Goal: Find specific page/section: Find specific page/section

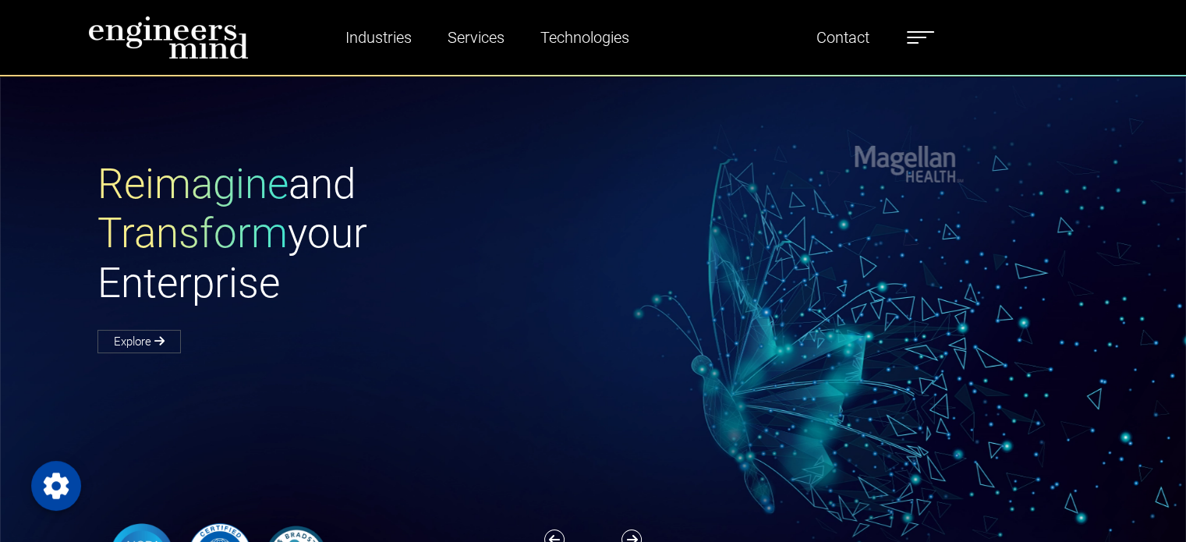
click at [920, 33] on label at bounding box center [920, 37] width 27 height 20
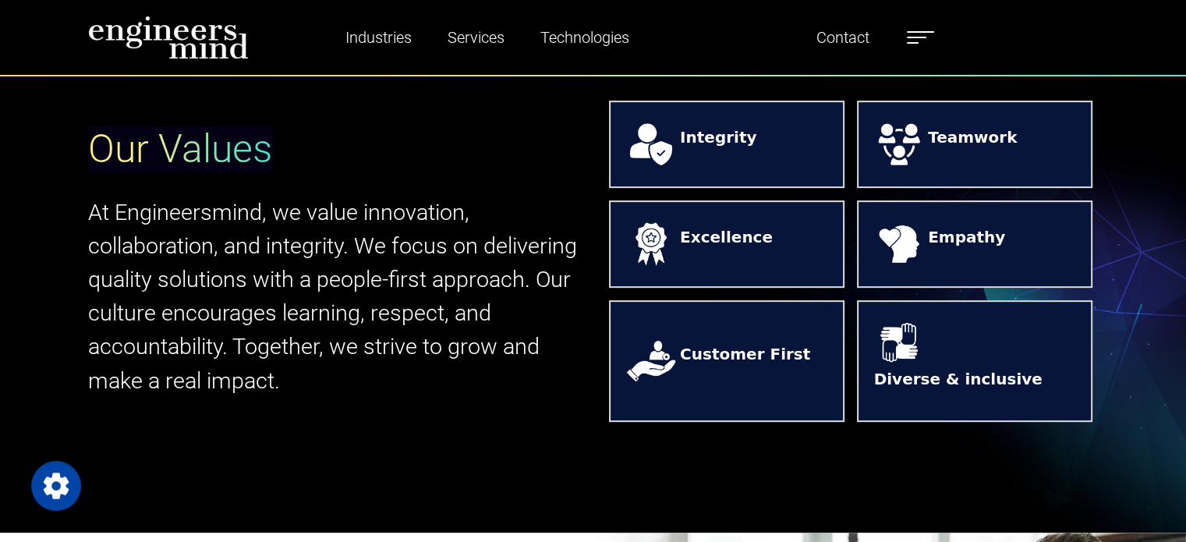
scroll to position [611, 0]
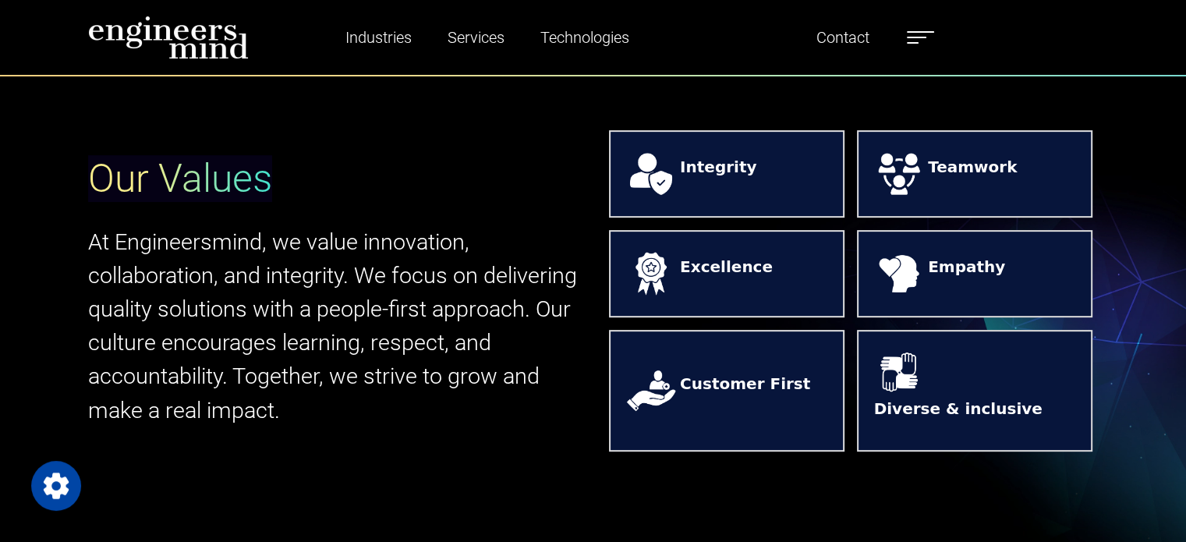
drag, startPoint x: 1192, startPoint y: 44, endPoint x: 1183, endPoint y: 95, distance: 52.2
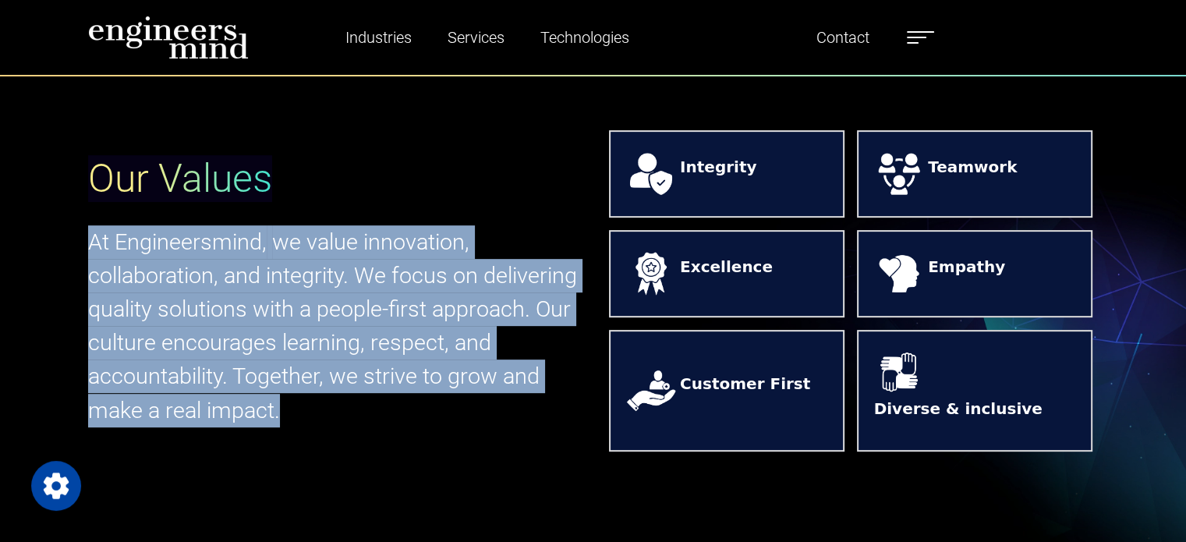
drag, startPoint x: 284, startPoint y: 423, endPoint x: 84, endPoint y: 230, distance: 277.4
click at [84, 230] on div "Our Values At Engineersmind, we value innovation, collaboration, and integrity.…" at bounding box center [336, 291] width 515 height 335
copy p "At Engineersmind, we value innovation, collaboration, and integrity. We focus o…"
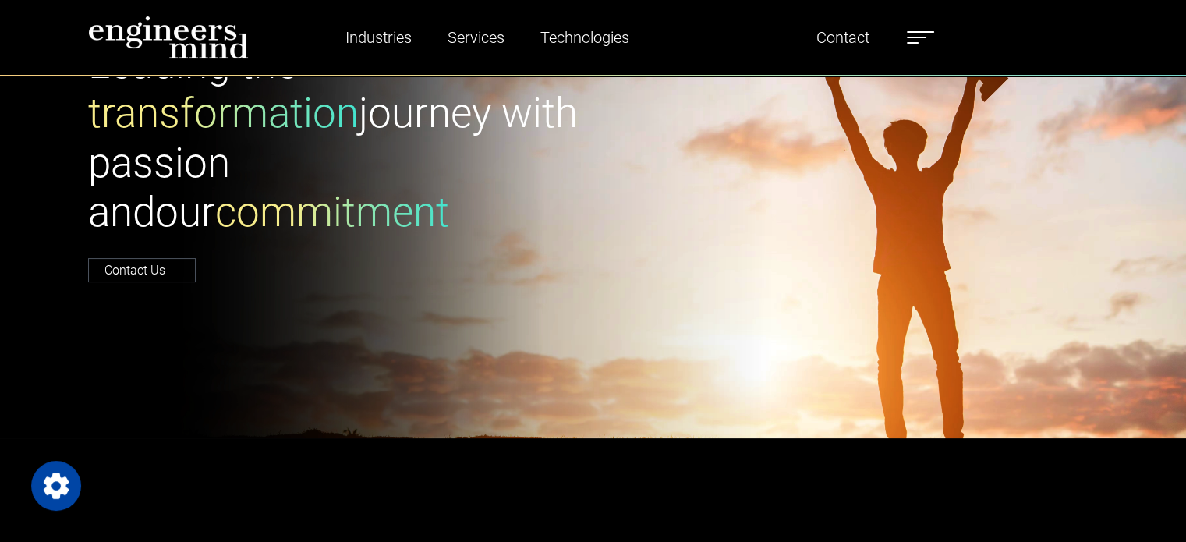
scroll to position [0, 0]
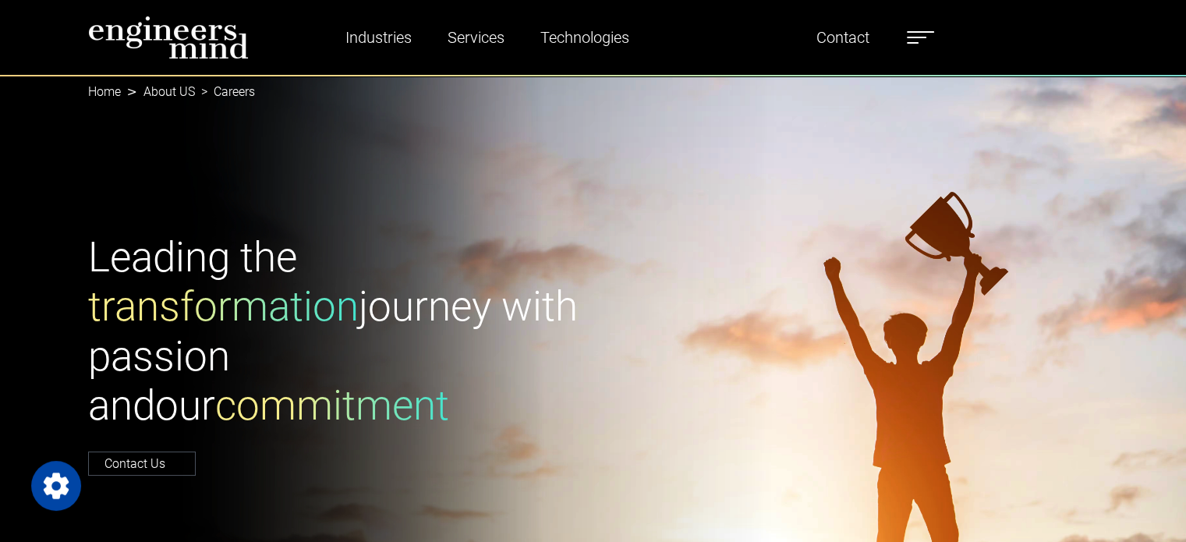
click at [922, 37] on span at bounding box center [916, 38] width 19 height 2
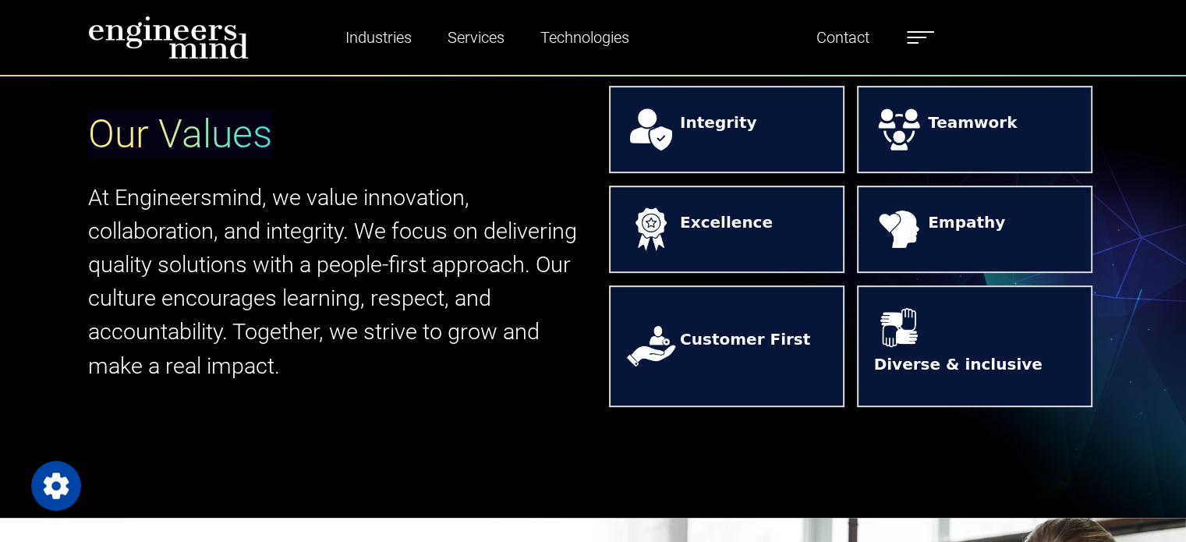
scroll to position [671, 0]
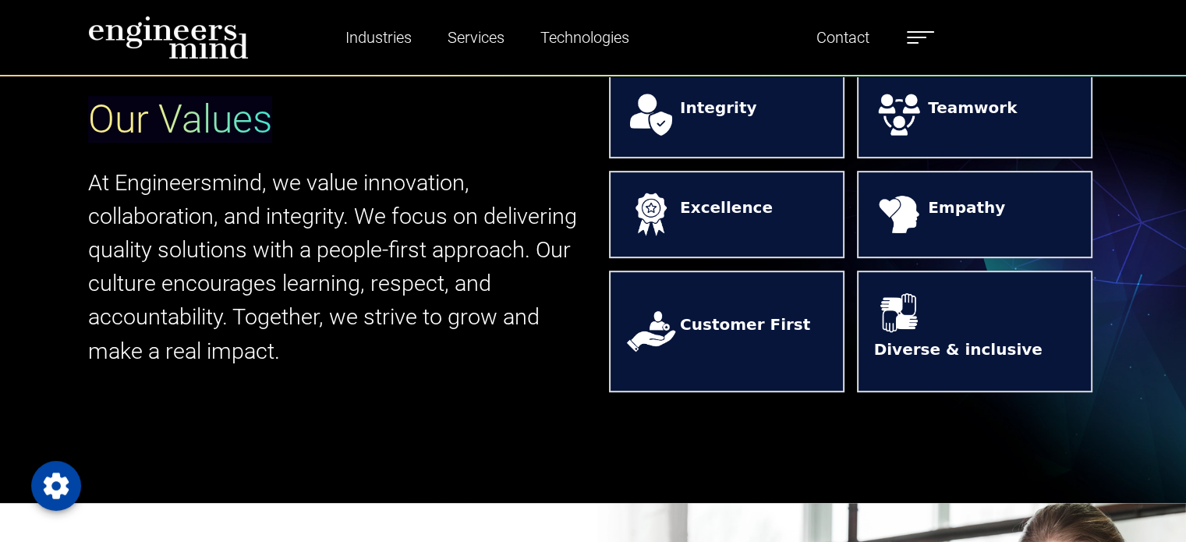
click at [995, 127] on strong "Teamwork" at bounding box center [972, 114] width 89 height 37
click at [917, 119] on img at bounding box center [899, 115] width 51 height 51
click at [913, 122] on img at bounding box center [899, 115] width 51 height 51
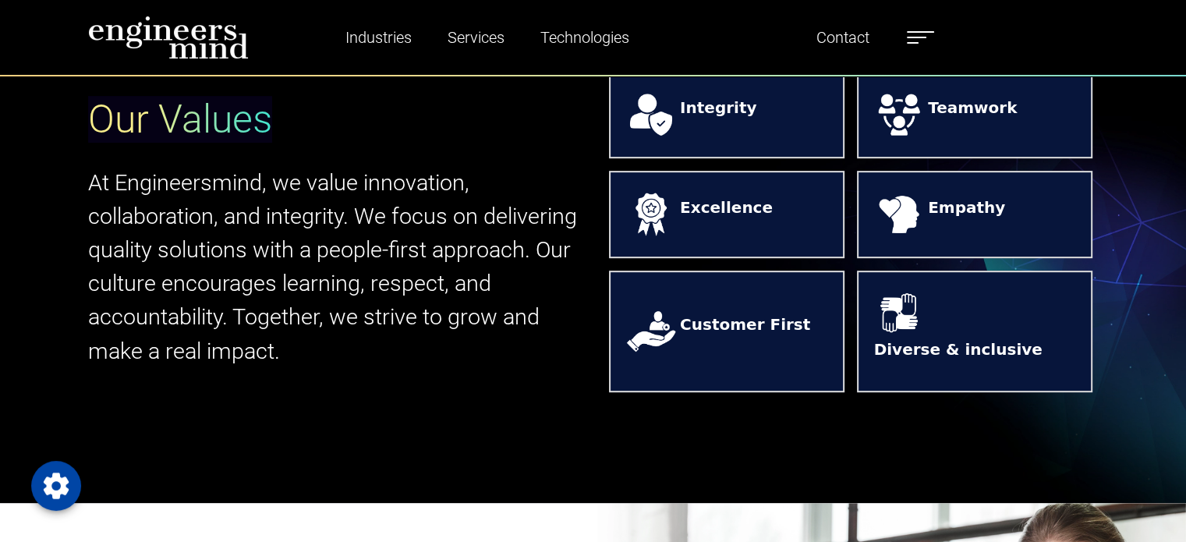
click at [913, 122] on img at bounding box center [899, 115] width 51 height 51
click at [989, 118] on strong "Teamwork" at bounding box center [972, 114] width 89 height 37
click at [896, 136] on img at bounding box center [899, 115] width 51 height 51
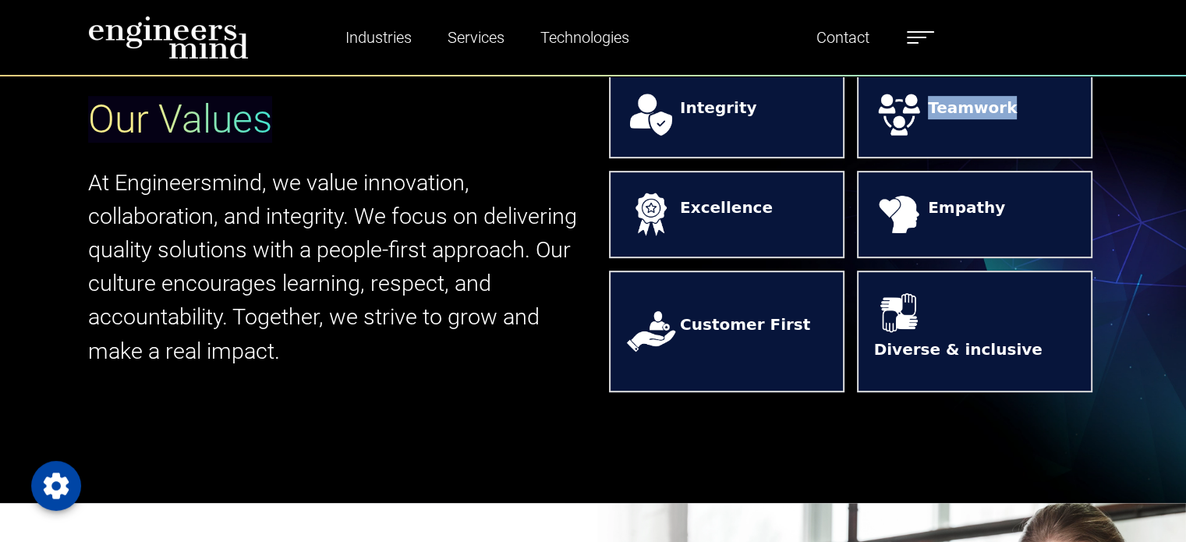
click at [896, 136] on img at bounding box center [899, 115] width 51 height 51
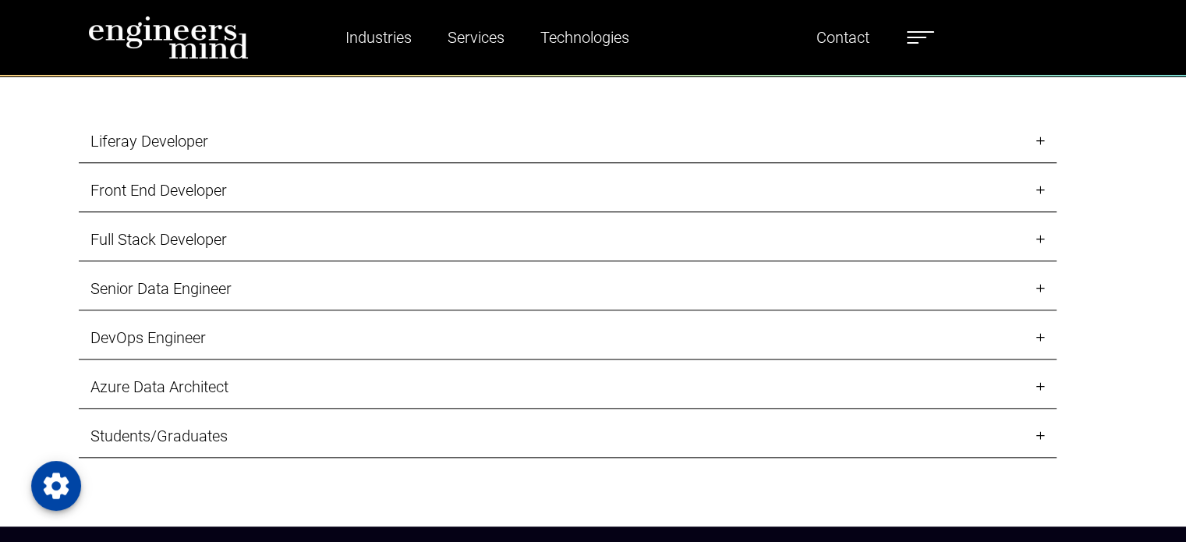
scroll to position [1614, 0]
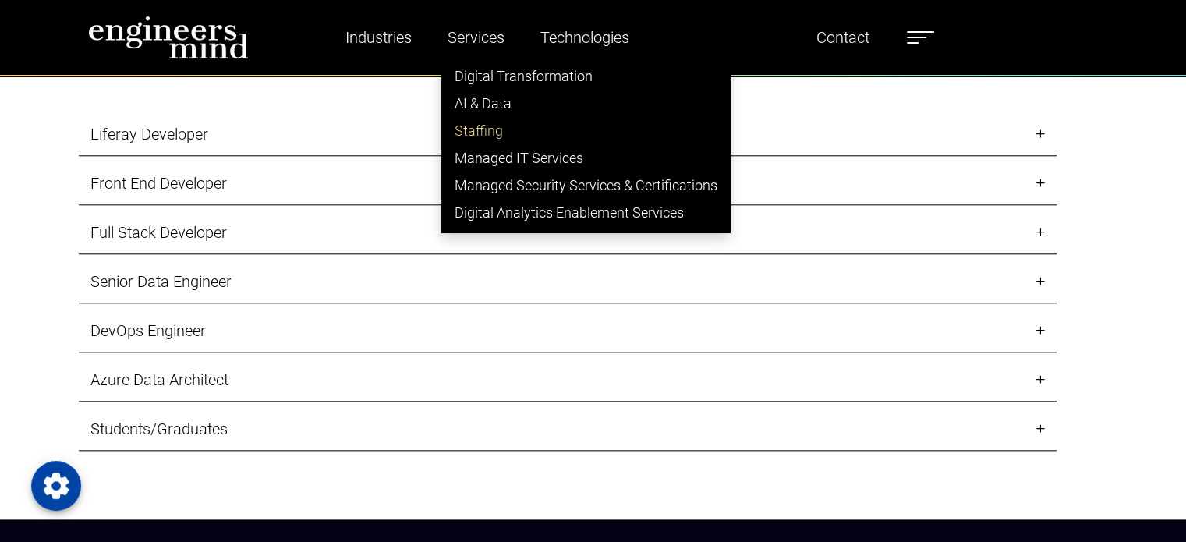
click at [501, 121] on link "Staffing" at bounding box center [586, 130] width 288 height 27
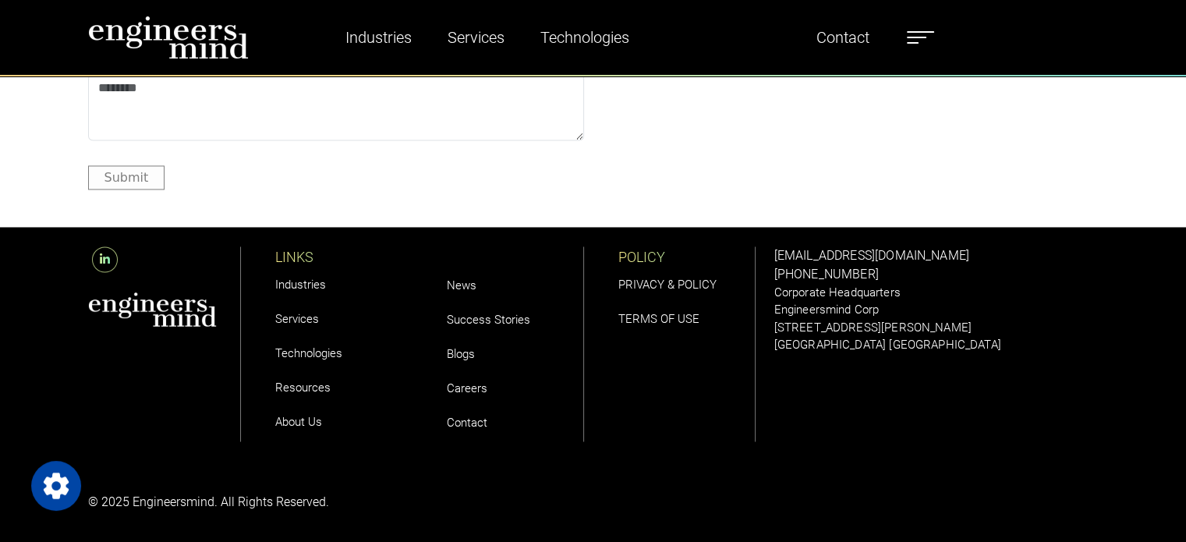
scroll to position [8426, 0]
